Goal: Task Accomplishment & Management: Manage account settings

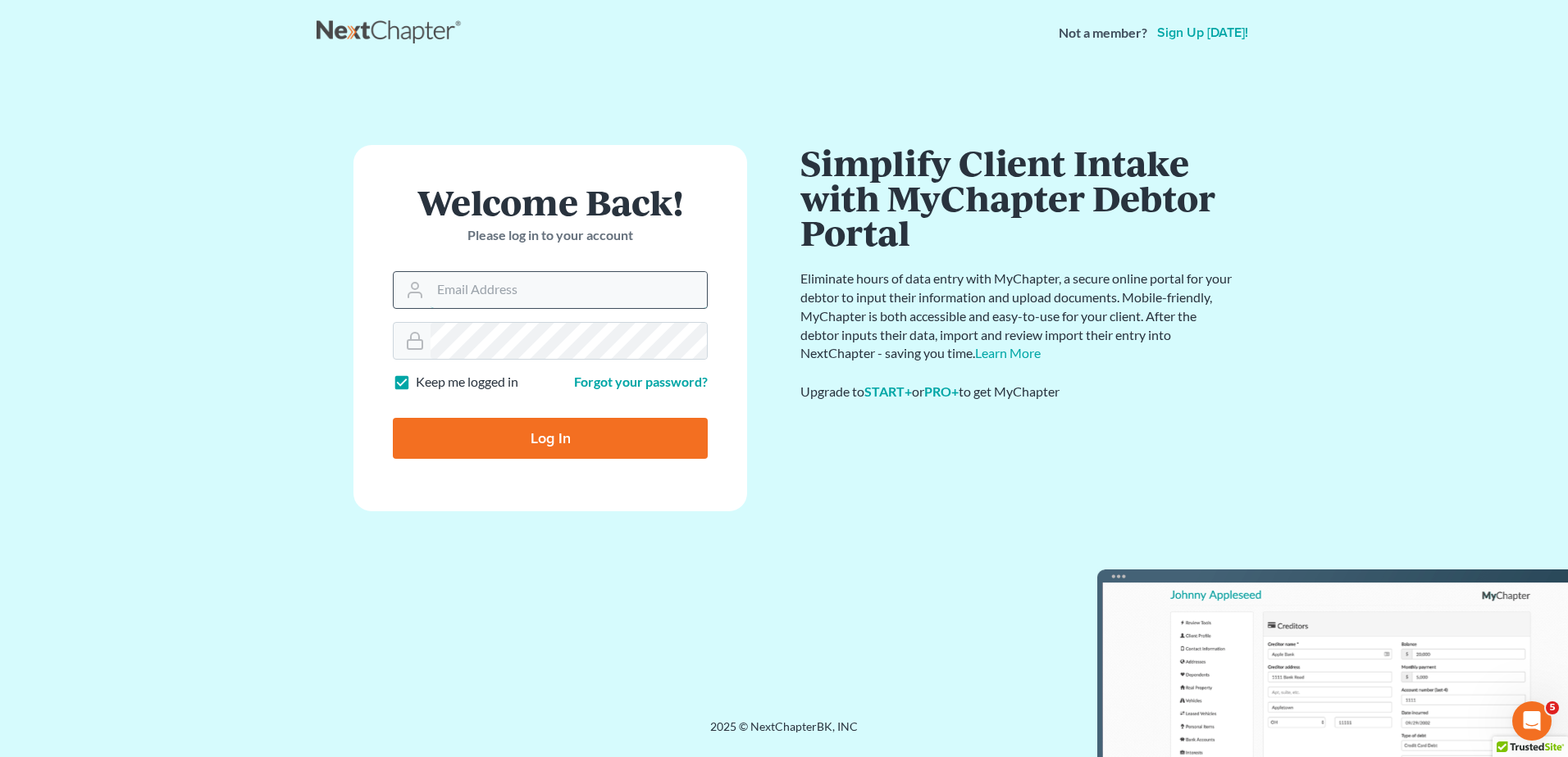
click at [590, 297] on input "Email Address" at bounding box center [568, 291] width 276 height 36
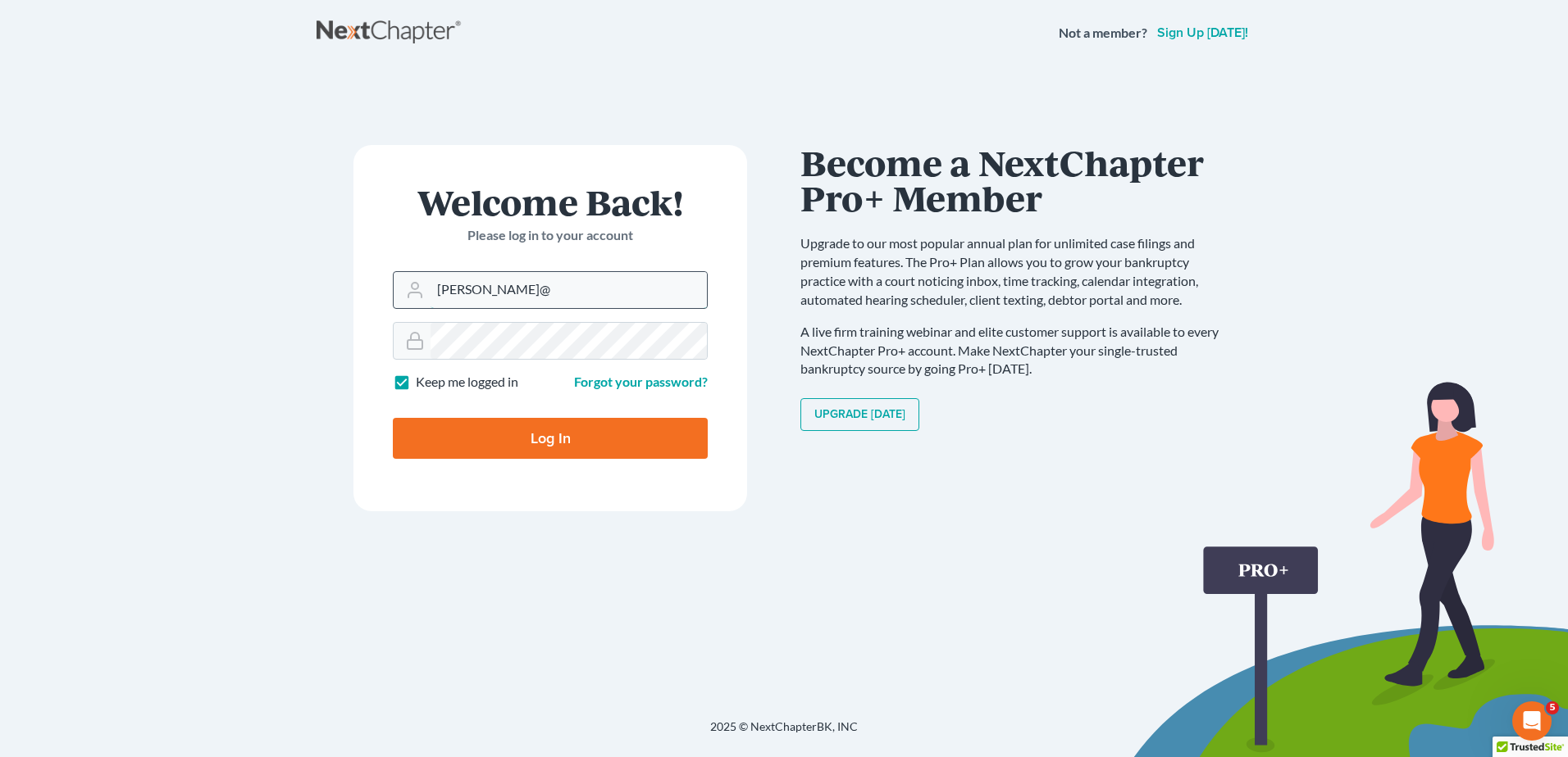
type input "[PERSON_NAME][EMAIL_ADDRESS][DOMAIN_NAME]"
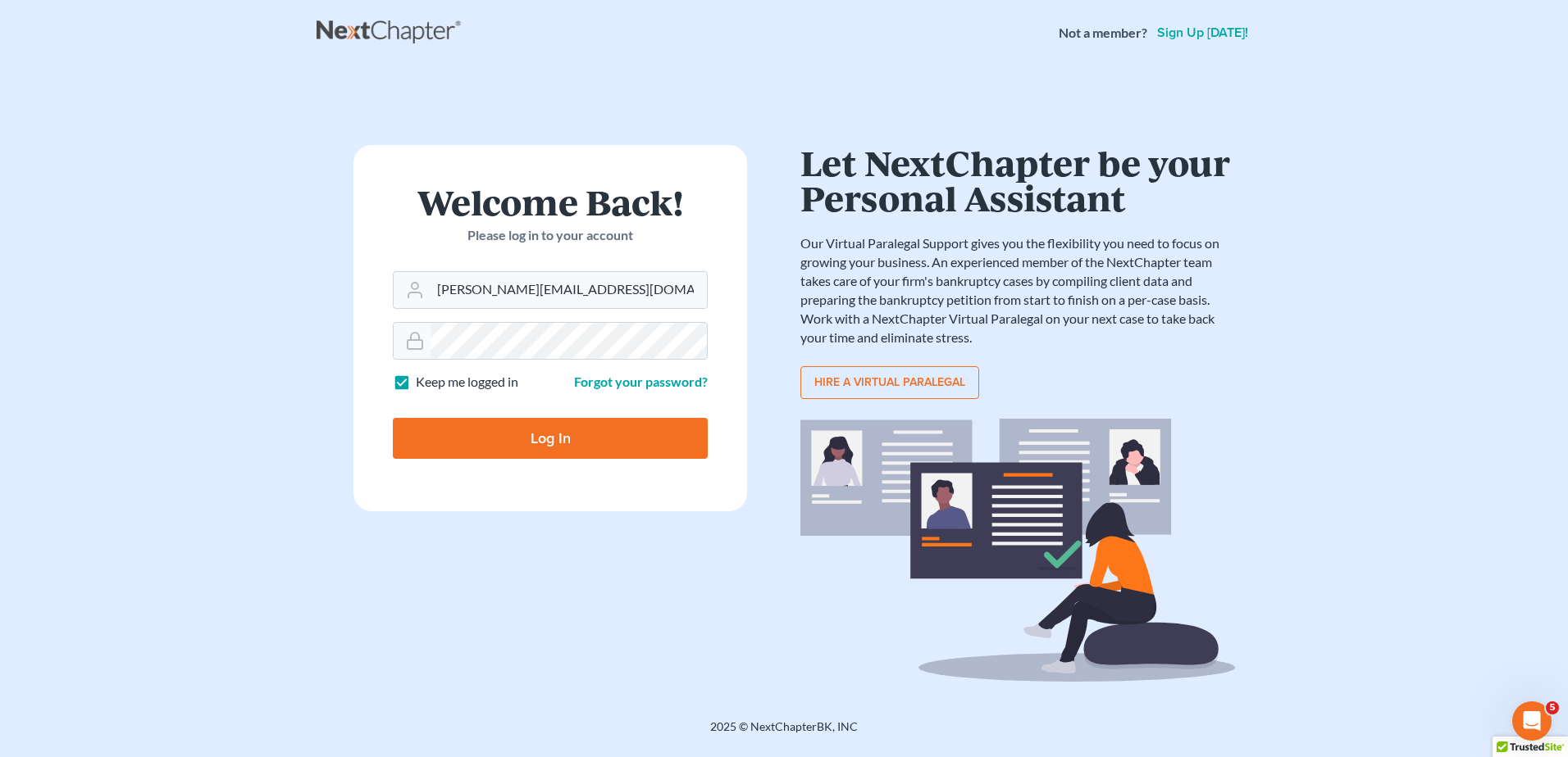
click at [529, 433] on input "Log In" at bounding box center [550, 438] width 315 height 41
type input "Thinking..."
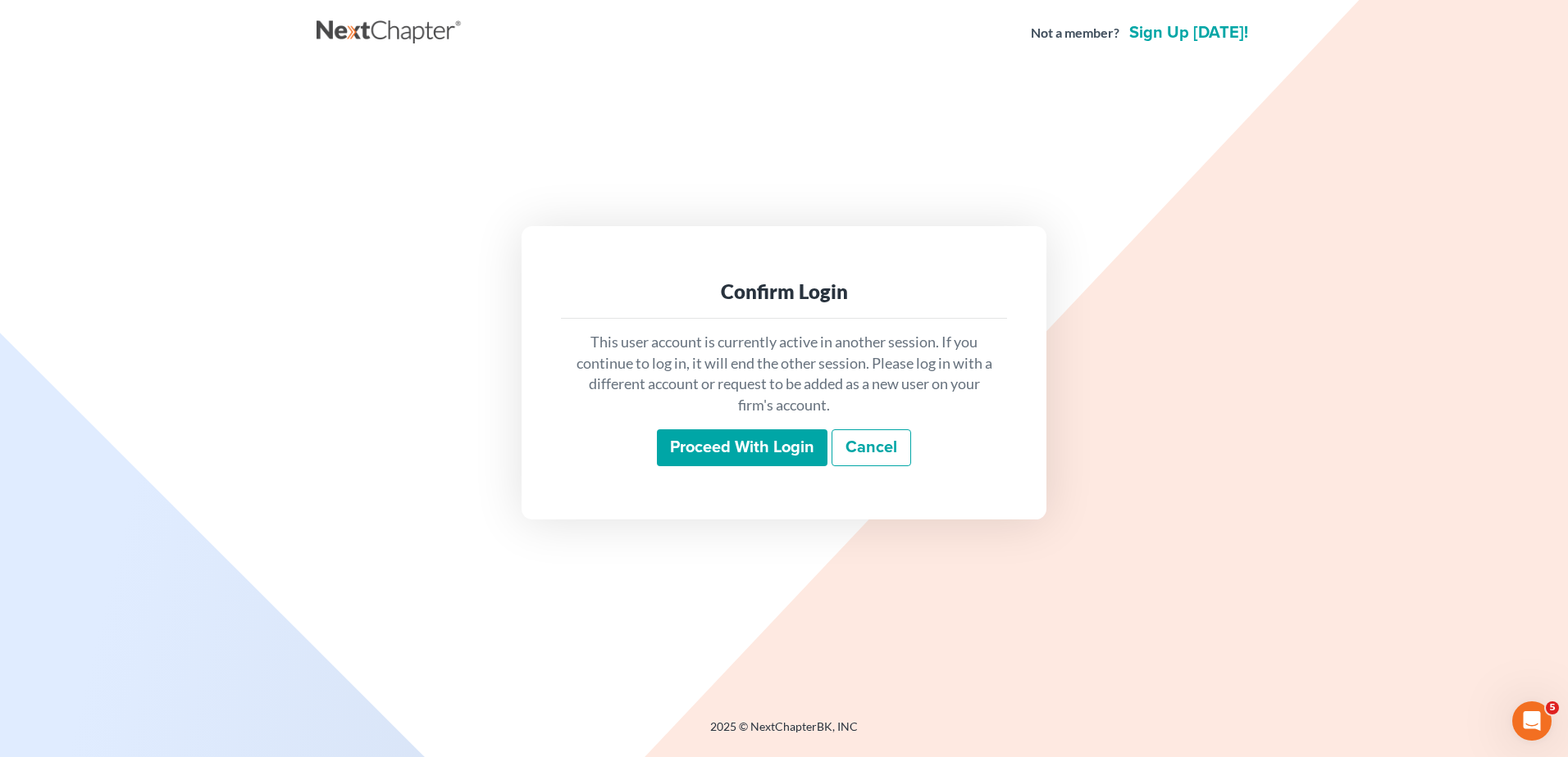
click at [761, 446] on input "Proceed with login" at bounding box center [742, 447] width 170 height 37
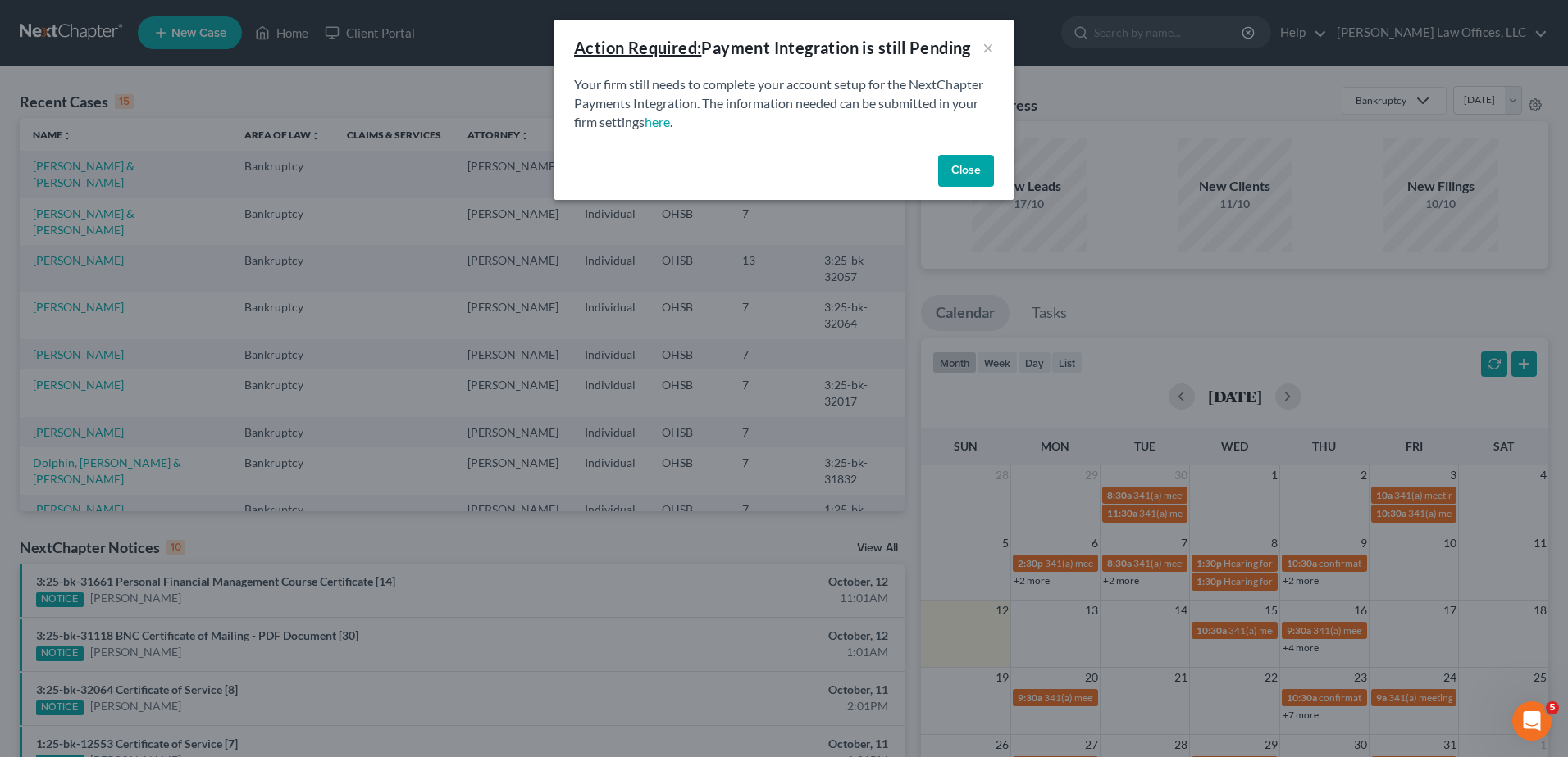
click at [948, 164] on button "Close" at bounding box center [966, 171] width 55 height 32
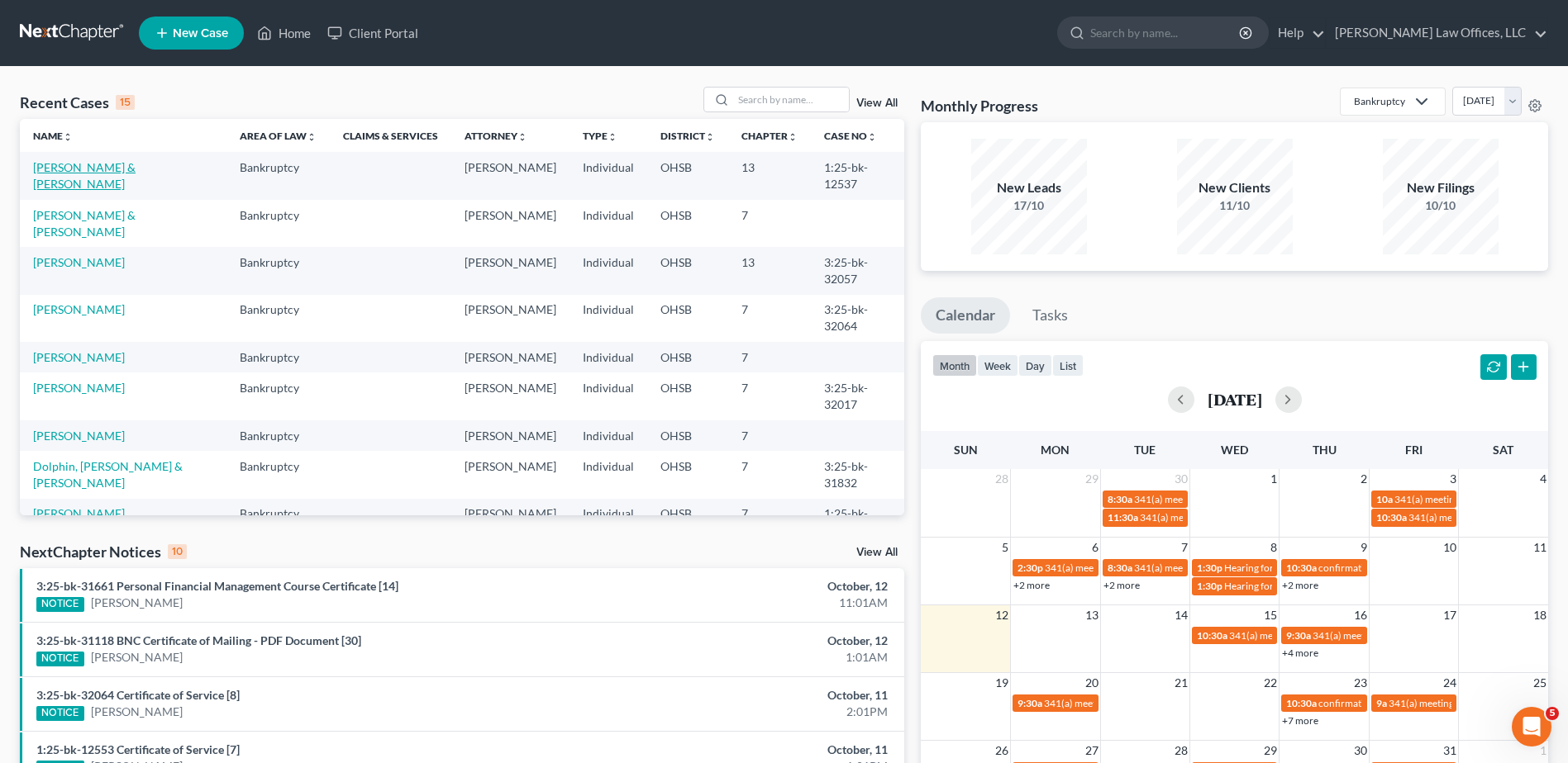
click at [126, 170] on link "[PERSON_NAME] & [PERSON_NAME]" at bounding box center [84, 175] width 102 height 31
